Goal: Transaction & Acquisition: Purchase product/service

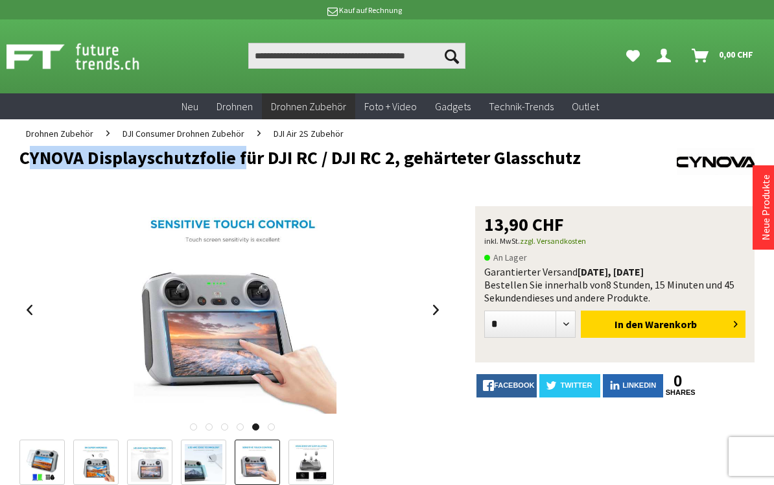
click at [643, 328] on span "In den" at bounding box center [629, 324] width 29 height 13
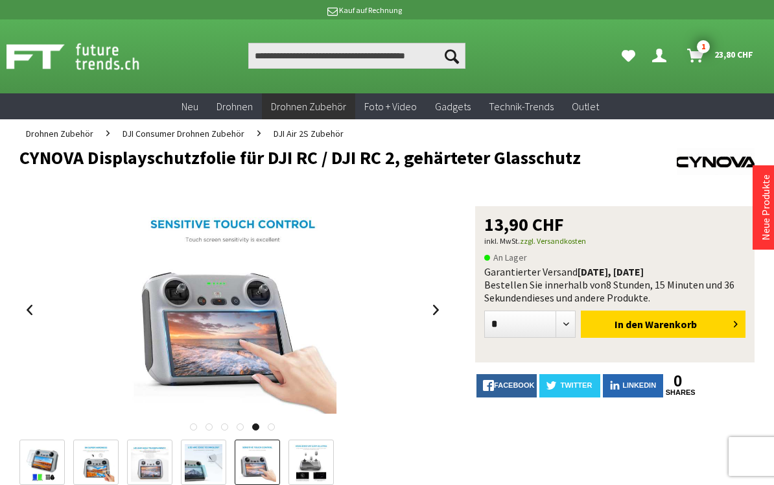
click at [617, 43] on div at bounding box center [613, 38] width 19 height 19
click at [318, 60] on input "Produkt, Marke, Kategorie, EAN, Artikelnummer…" at bounding box center [356, 56] width 217 height 26
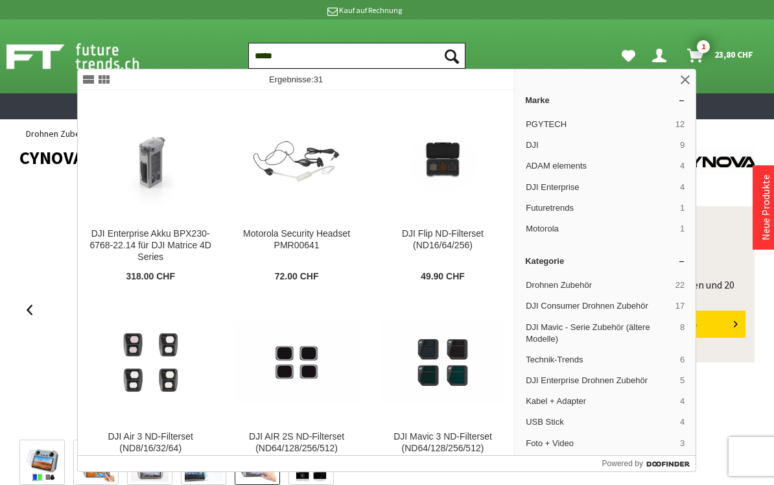
type input "*****"
click at [451, 56] on button "Suchen" at bounding box center [451, 56] width 27 height 26
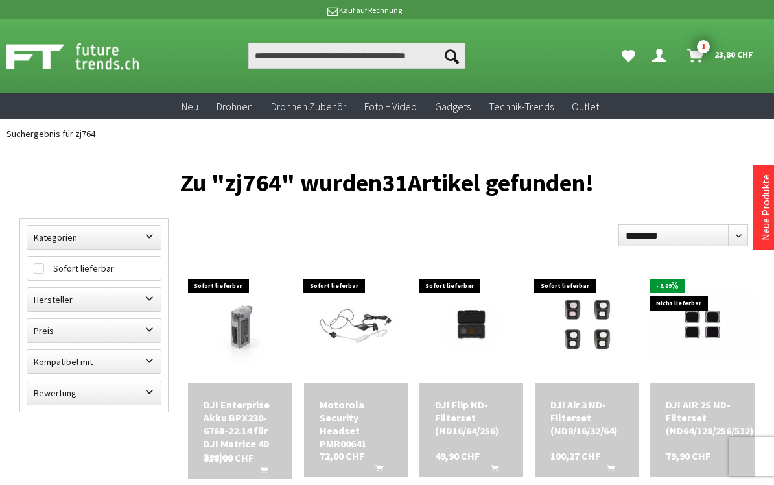
click at [699, 64] on link "Warenkorb 1 23,80 CHF" at bounding box center [721, 56] width 78 height 26
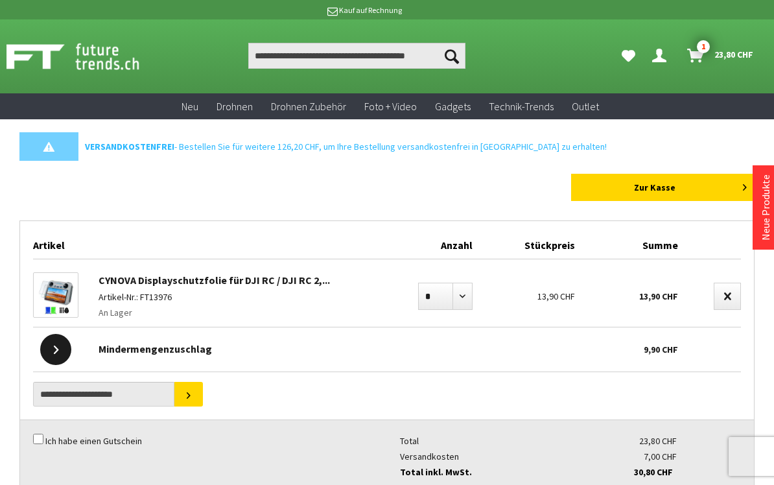
click at [200, 281] on link "CYNOVA Displayschutzfolie für DJI RC / DJI RC 2,..." at bounding box center [215, 280] width 232 height 13
